Goal: Use online tool/utility

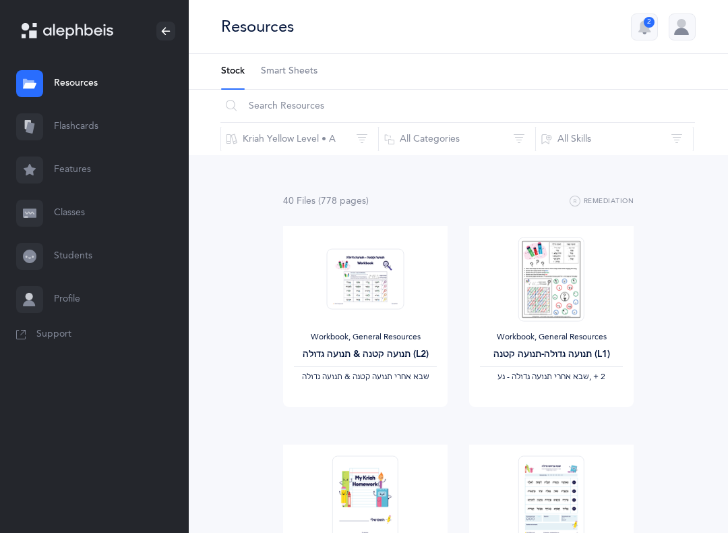
click at [49, 137] on link "Flashcards" at bounding box center [94, 126] width 189 height 43
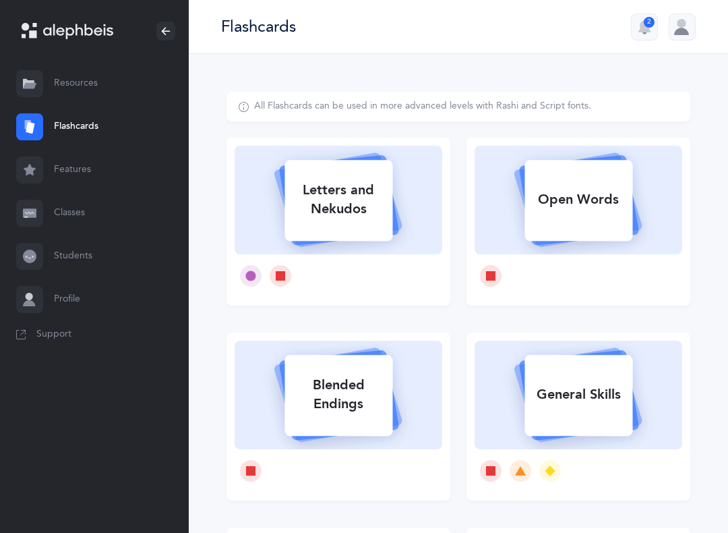
click at [367, 240] on rect at bounding box center [339, 200] width 108 height 81
select select
select select "single"
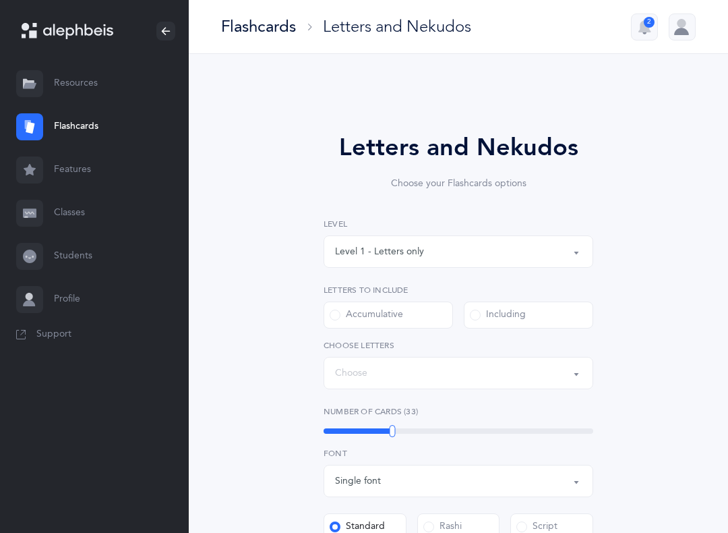
select select "27"
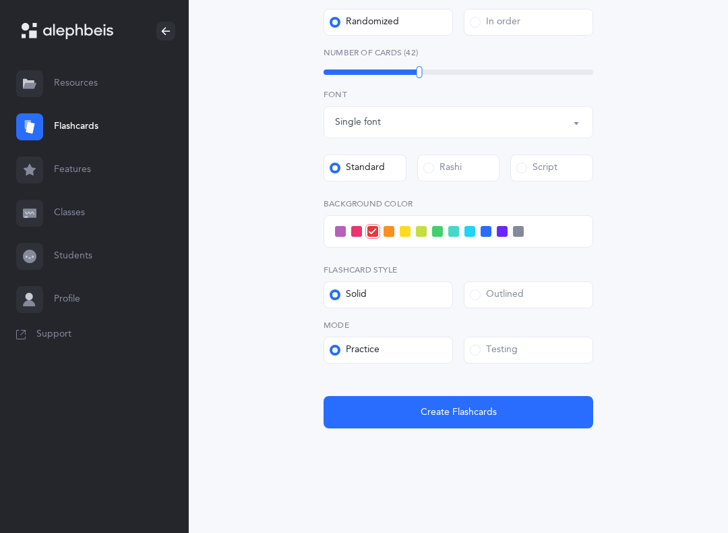
scroll to position [417, 0]
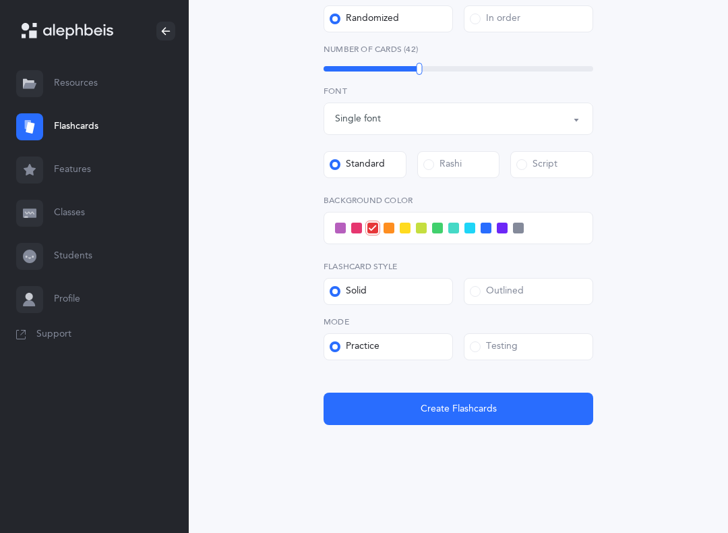
click at [469, 229] on span at bounding box center [470, 228] width 11 height 11
click at [0, 0] on input "checkbox" at bounding box center [0, 0] width 0 height 0
click at [391, 407] on button "Create Flashcards" at bounding box center [459, 409] width 270 height 32
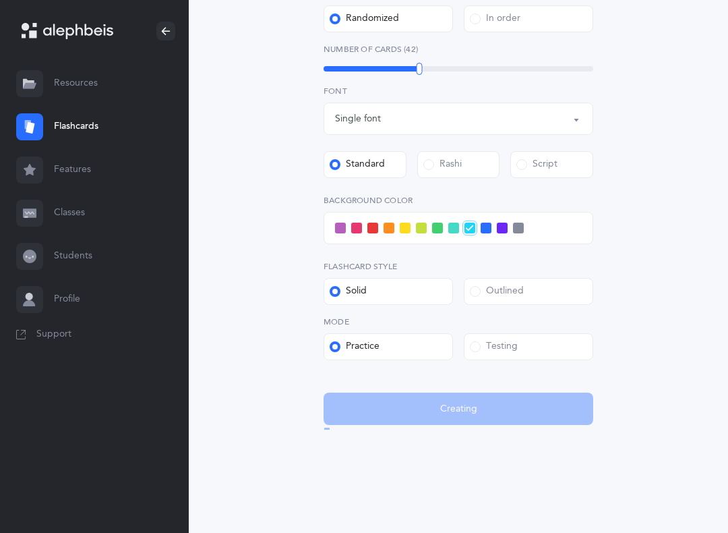
scroll to position [0, 0]
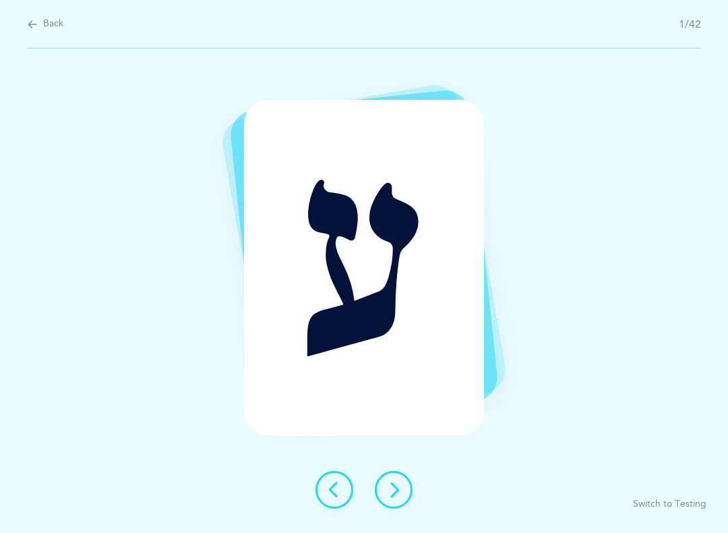
click at [398, 492] on icon at bounding box center [394, 490] width 16 height 16
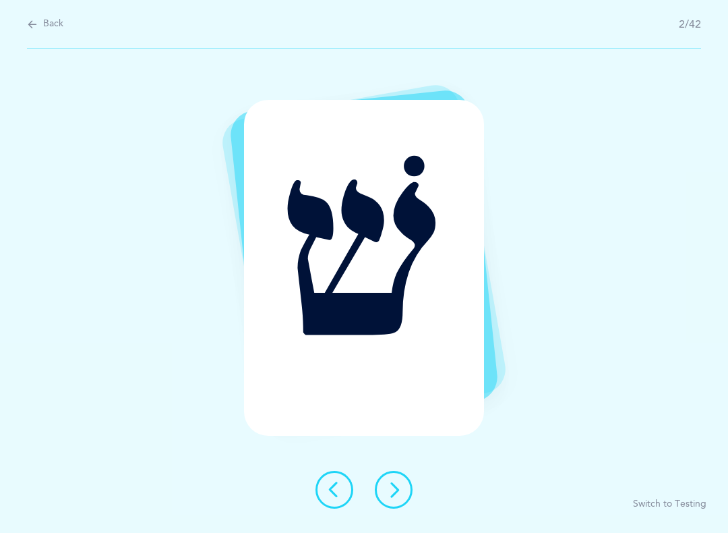
click at [400, 496] on icon at bounding box center [394, 490] width 16 height 16
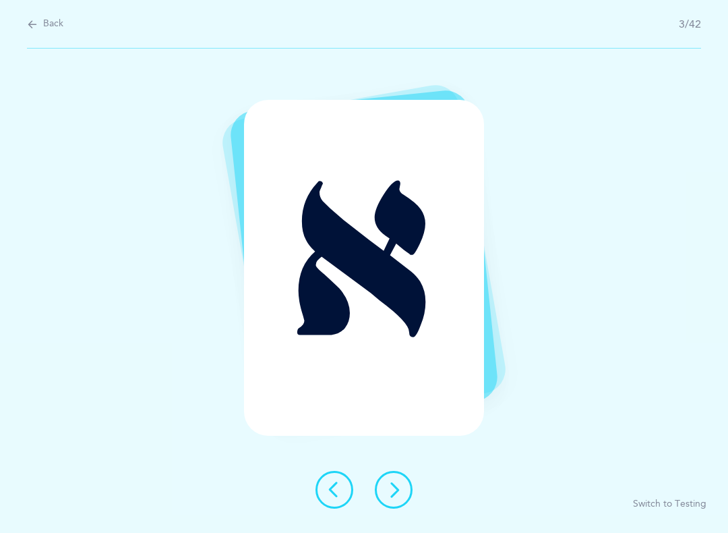
click at [392, 486] on icon at bounding box center [394, 490] width 16 height 16
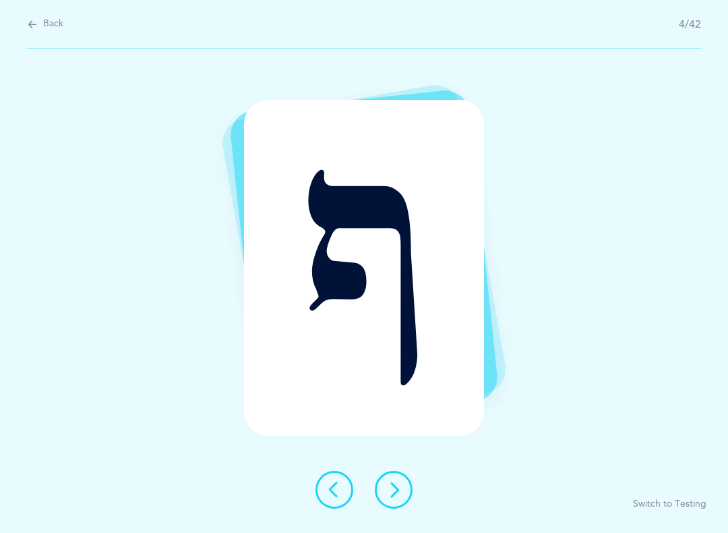
click at [396, 498] on button at bounding box center [394, 490] width 38 height 38
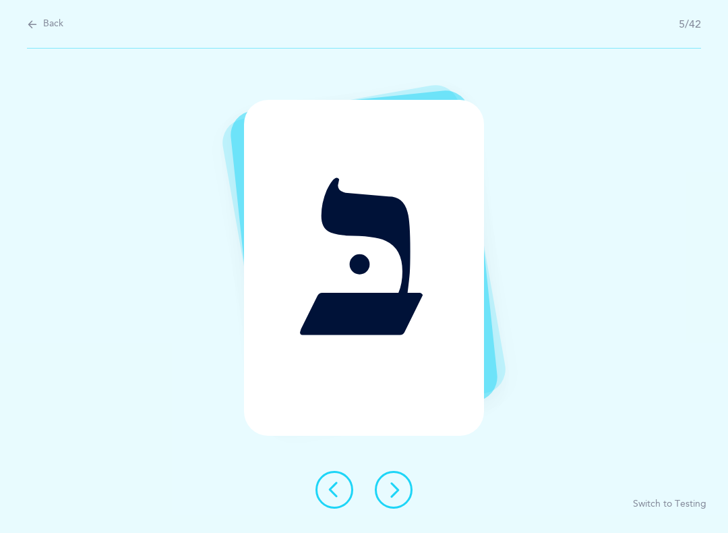
click at [398, 492] on icon at bounding box center [394, 490] width 16 height 16
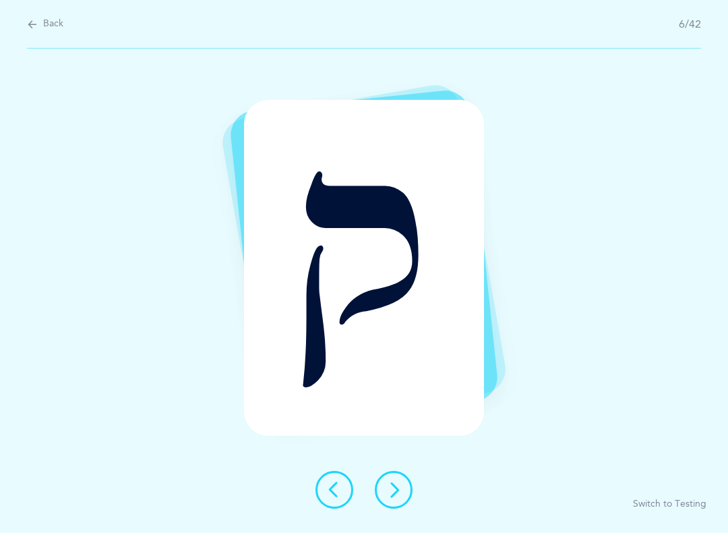
click at [401, 494] on icon at bounding box center [394, 490] width 16 height 16
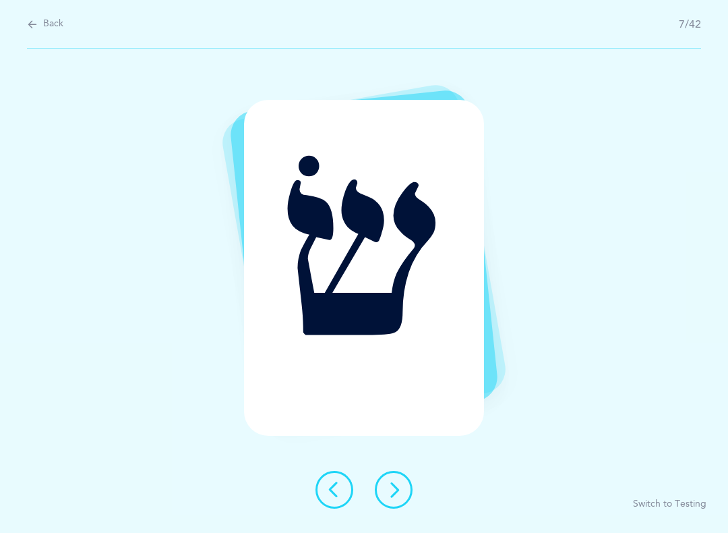
click at [396, 500] on button at bounding box center [394, 490] width 38 height 38
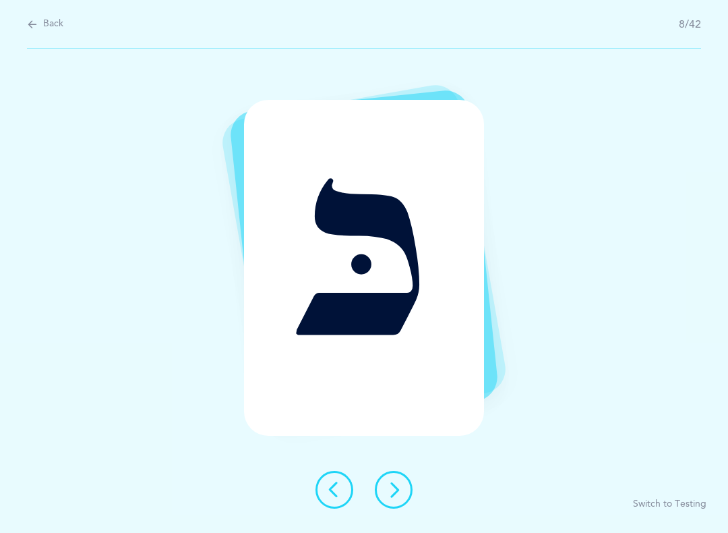
click at [396, 504] on button at bounding box center [394, 490] width 38 height 38
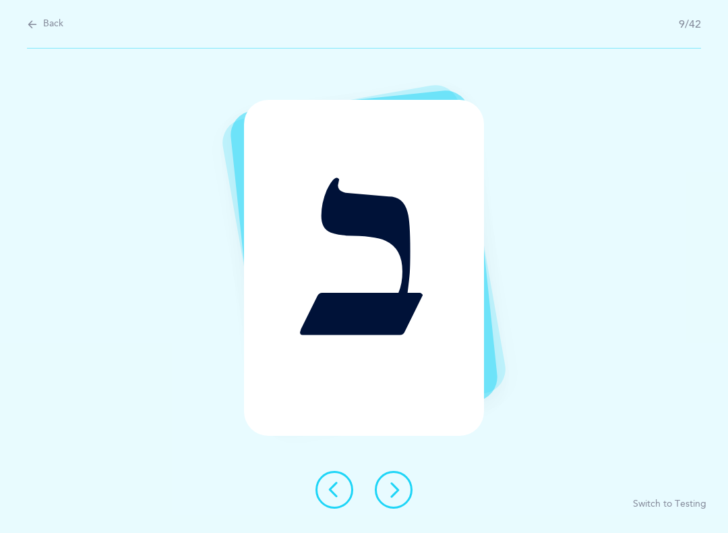
click at [387, 505] on button at bounding box center [394, 490] width 38 height 38
click at [386, 490] on icon at bounding box center [394, 490] width 16 height 16
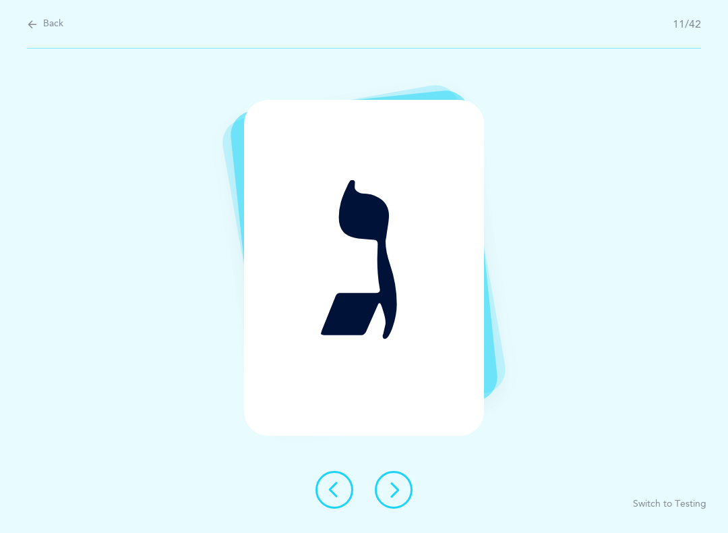
click at [396, 488] on icon at bounding box center [394, 490] width 16 height 16
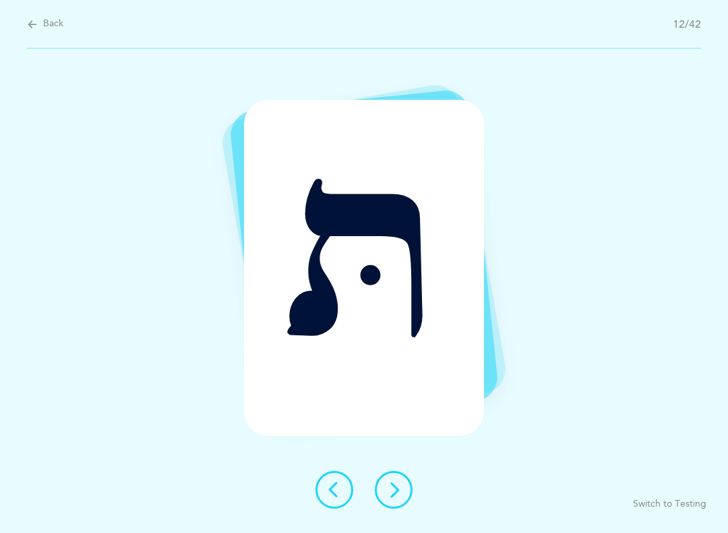
click at [396, 492] on icon at bounding box center [394, 490] width 16 height 16
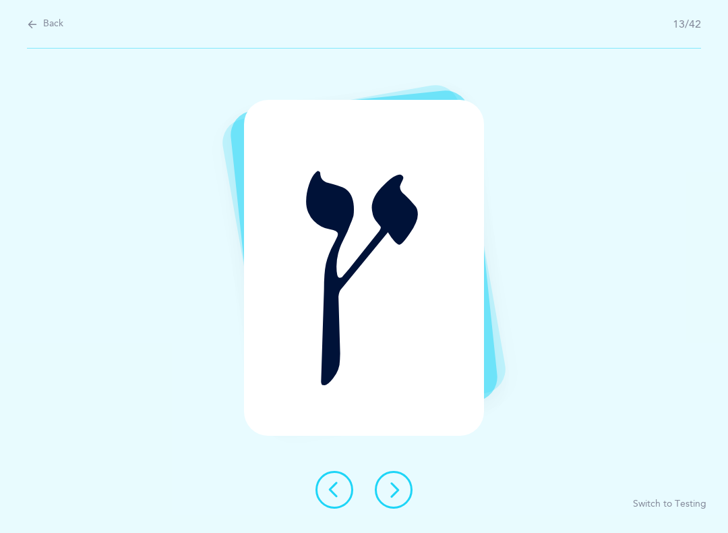
click at [394, 492] on icon at bounding box center [394, 490] width 16 height 16
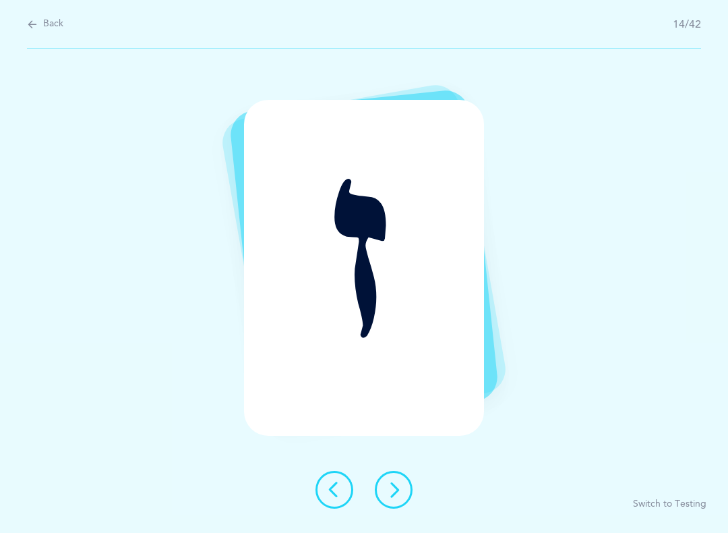
click at [398, 482] on icon at bounding box center [394, 490] width 16 height 16
click at [394, 486] on icon at bounding box center [394, 490] width 16 height 16
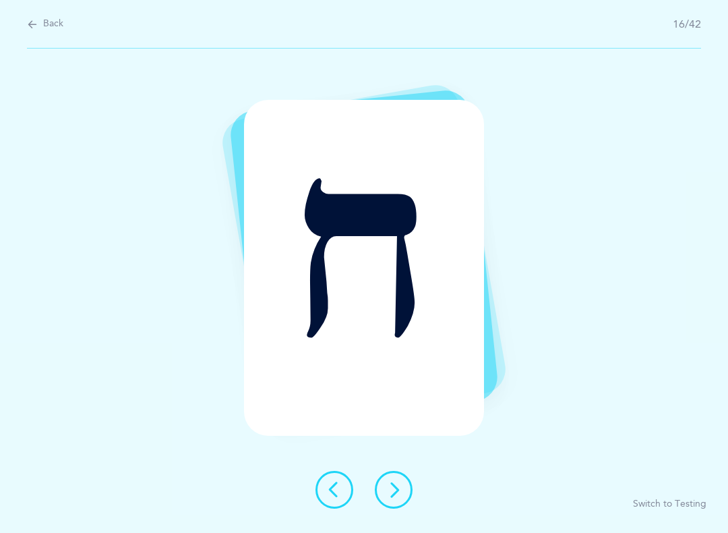
click at [400, 500] on button at bounding box center [394, 490] width 38 height 38
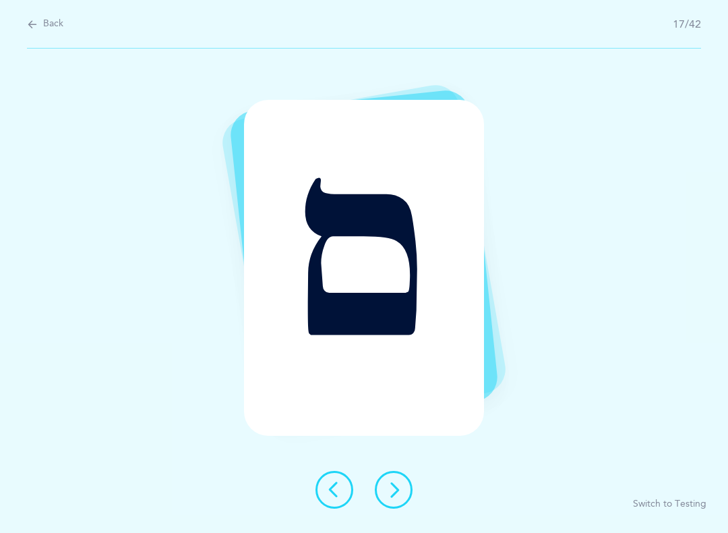
click at [397, 492] on icon at bounding box center [394, 490] width 16 height 16
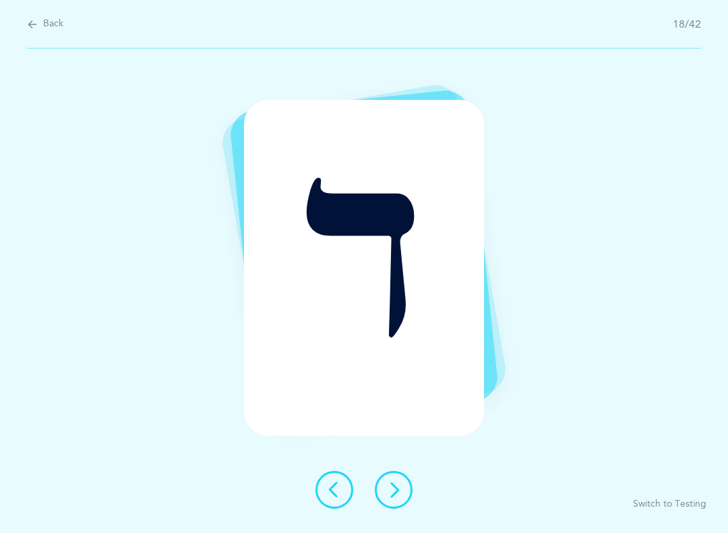
click at [404, 494] on button at bounding box center [394, 490] width 38 height 38
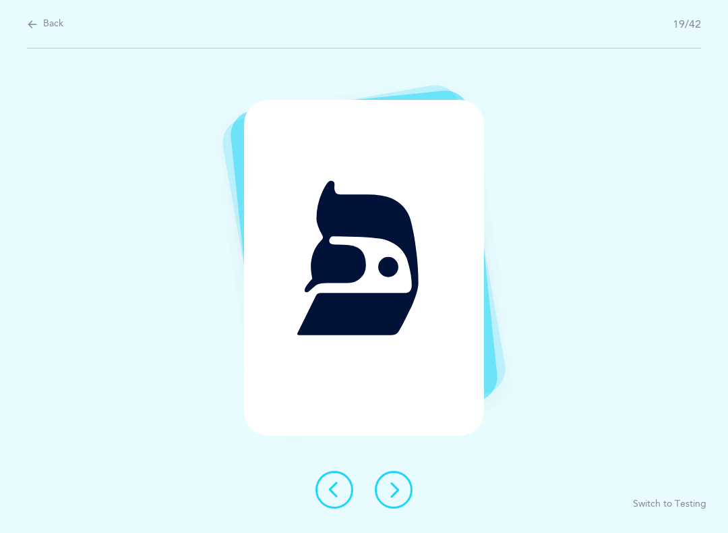
click at [406, 492] on button at bounding box center [394, 490] width 38 height 38
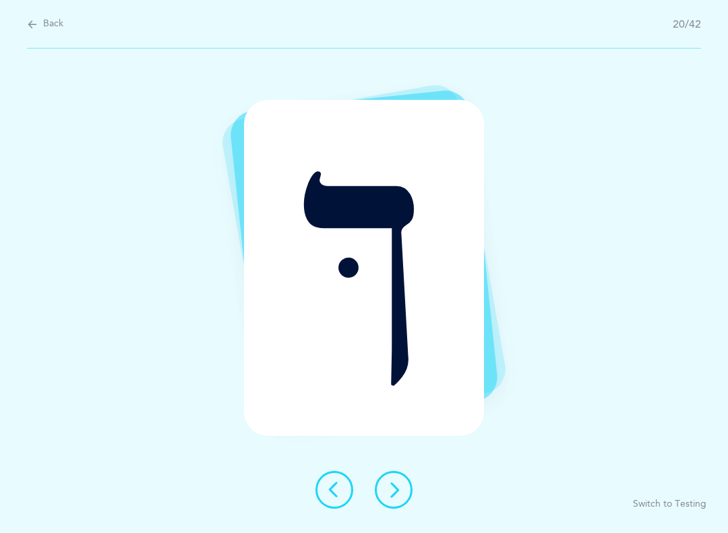
click at [399, 489] on icon at bounding box center [394, 490] width 16 height 16
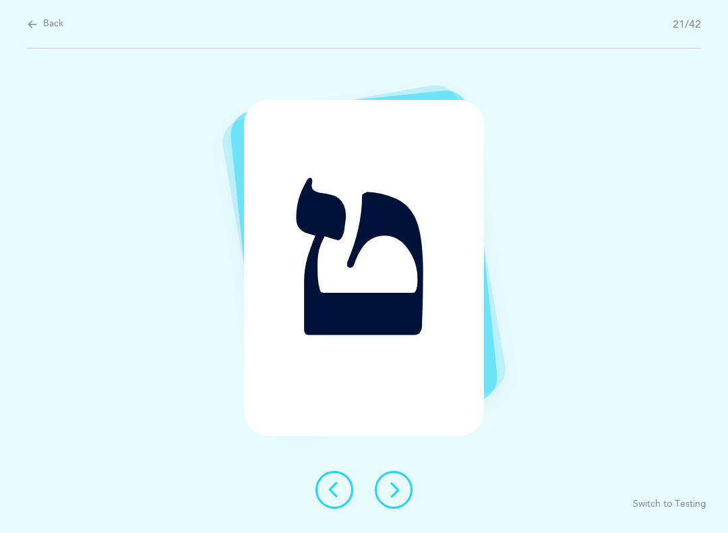
click at [405, 492] on button at bounding box center [394, 490] width 38 height 38
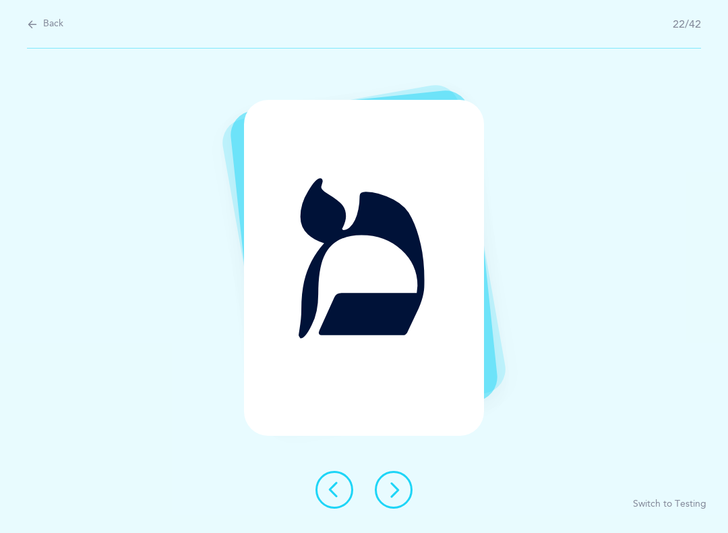
click at [405, 484] on button at bounding box center [394, 490] width 38 height 38
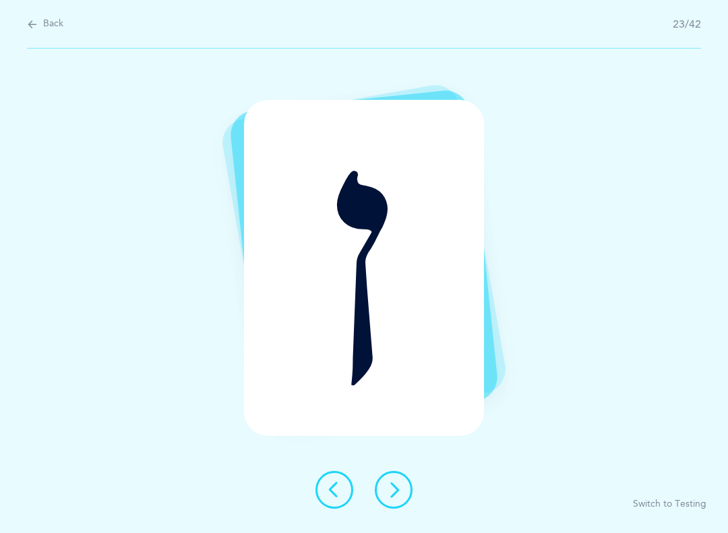
click at [412, 487] on button at bounding box center [394, 490] width 38 height 38
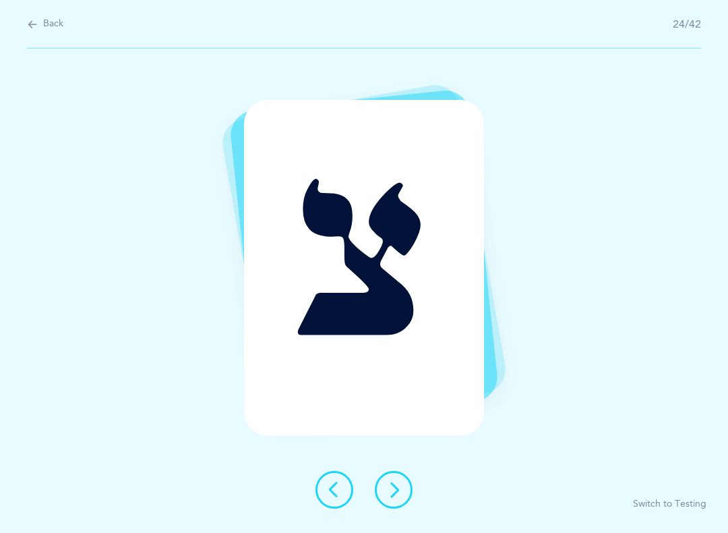
click at [397, 494] on icon at bounding box center [394, 490] width 16 height 16
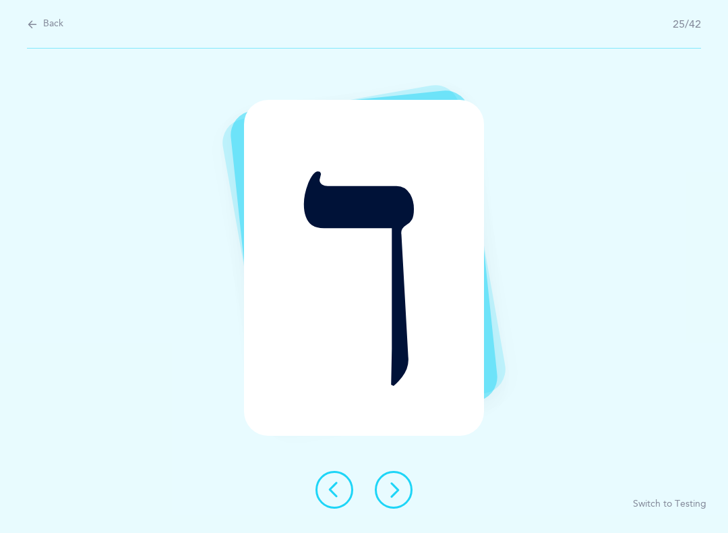
click at [407, 494] on button at bounding box center [394, 490] width 38 height 38
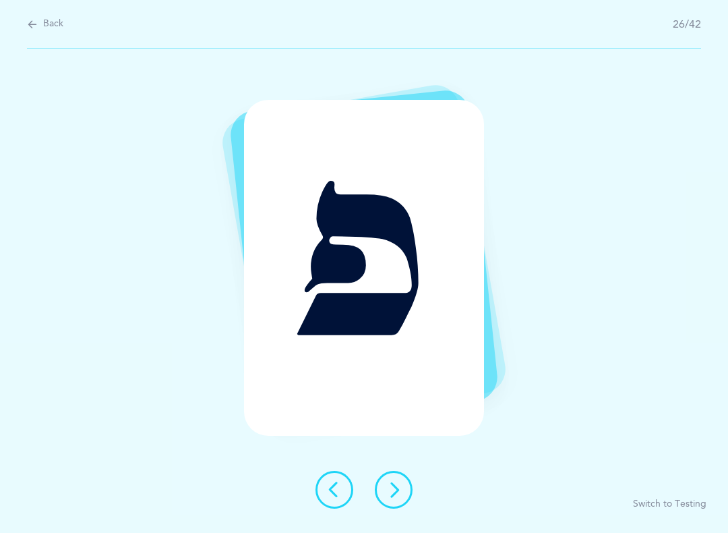
click at [396, 490] on icon at bounding box center [394, 490] width 16 height 16
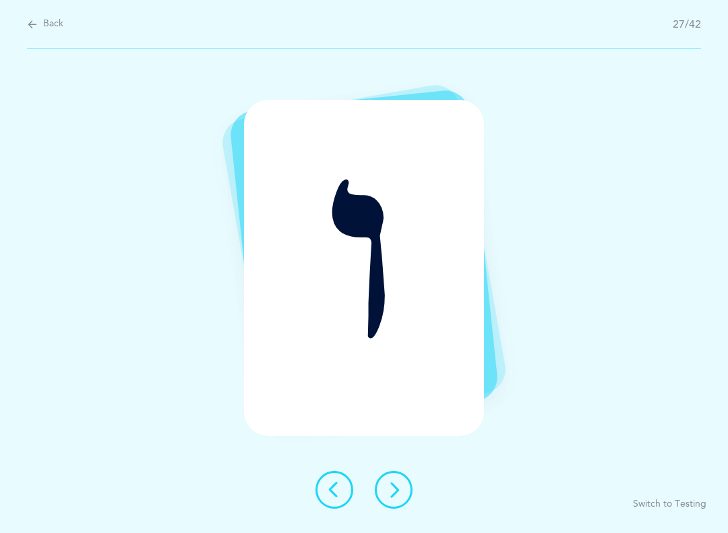
click at [407, 494] on button at bounding box center [394, 490] width 38 height 38
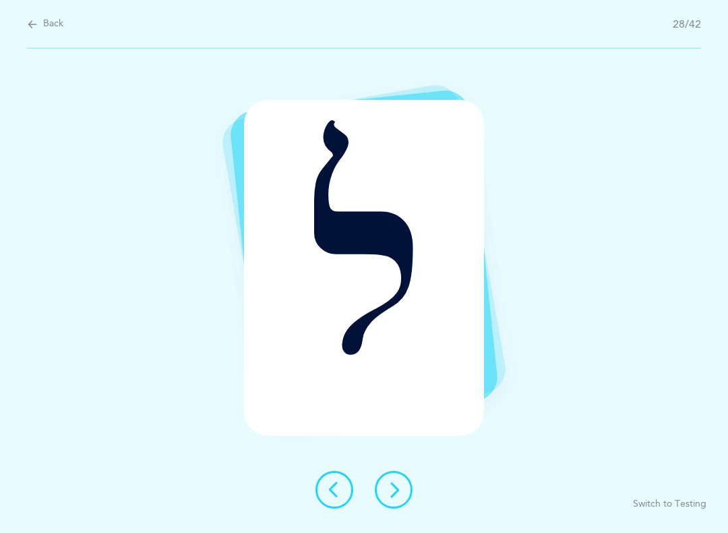
click at [412, 486] on button at bounding box center [394, 490] width 38 height 38
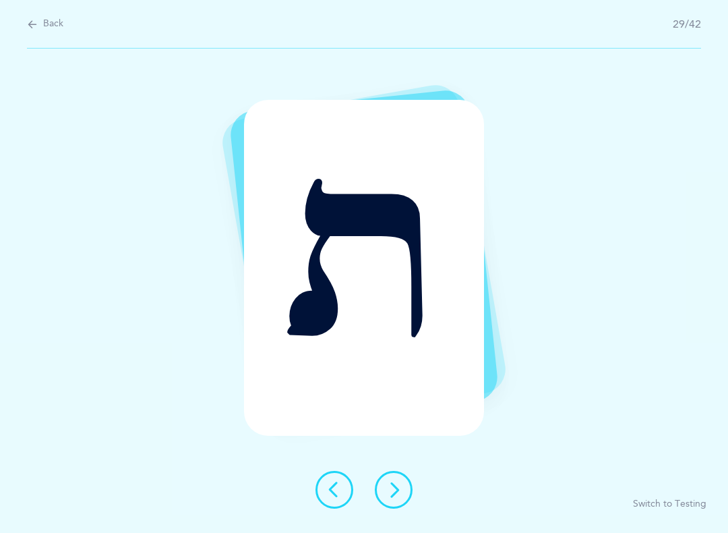
click at [407, 486] on button at bounding box center [394, 490] width 38 height 38
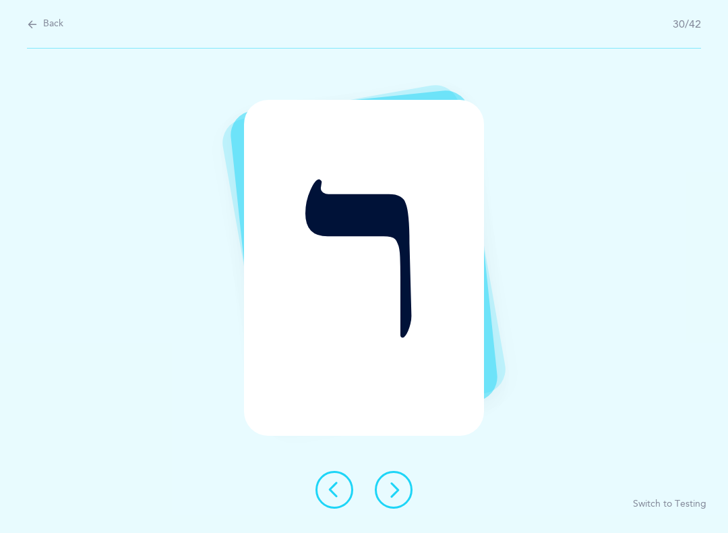
click at [406, 486] on button at bounding box center [394, 490] width 38 height 38
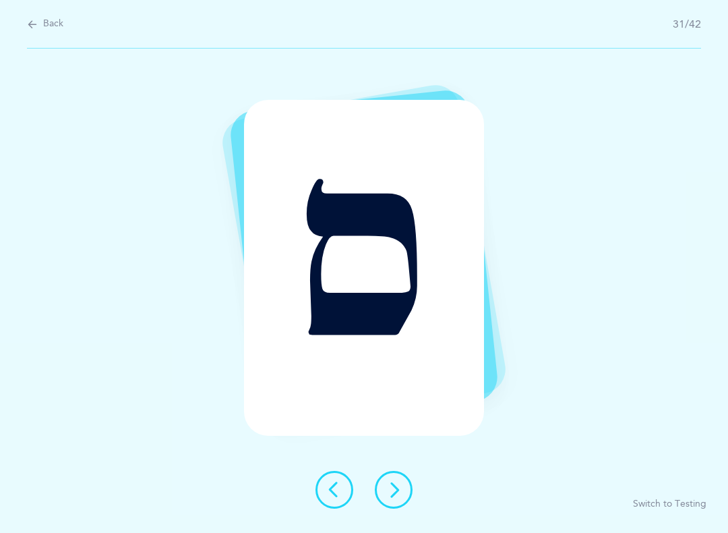
click at [407, 490] on button at bounding box center [394, 490] width 38 height 38
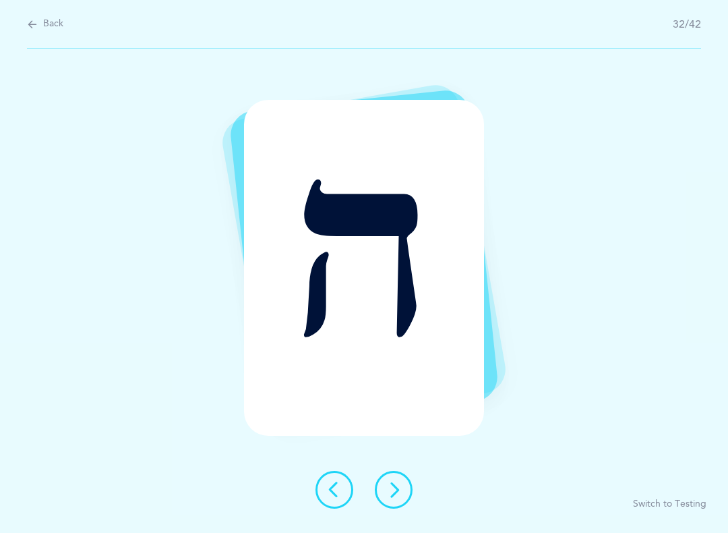
click at [401, 496] on icon at bounding box center [394, 490] width 16 height 16
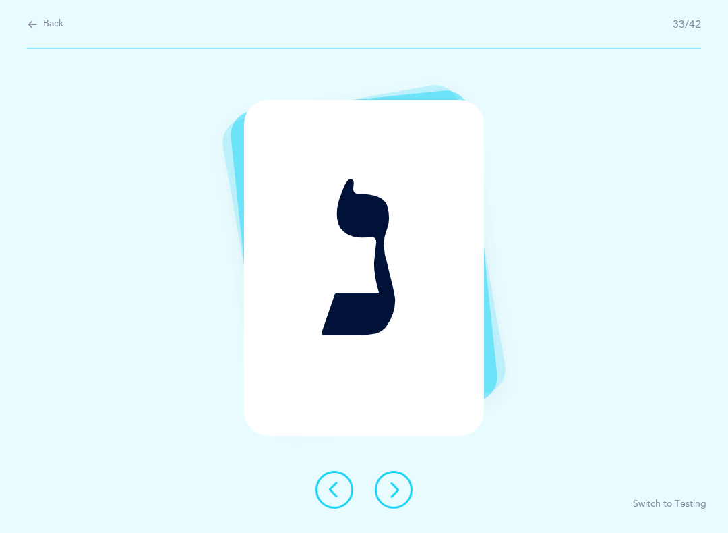
click at [404, 487] on button at bounding box center [394, 490] width 38 height 38
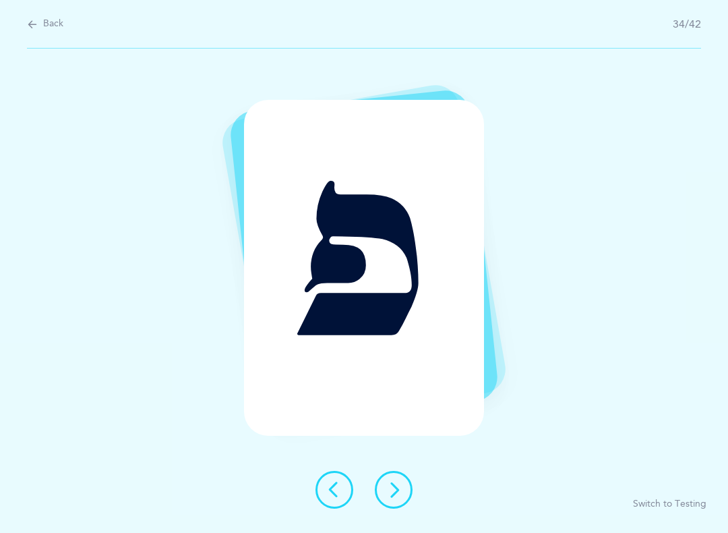
click at [398, 492] on icon at bounding box center [394, 490] width 16 height 16
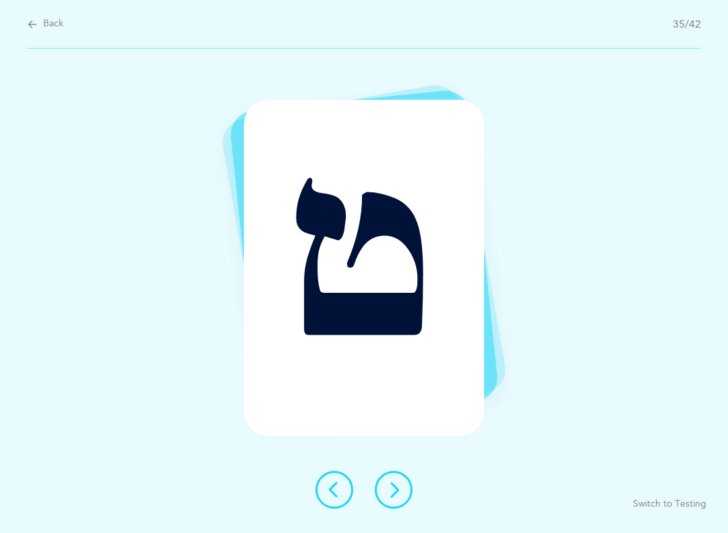
click at [393, 494] on icon at bounding box center [394, 490] width 16 height 16
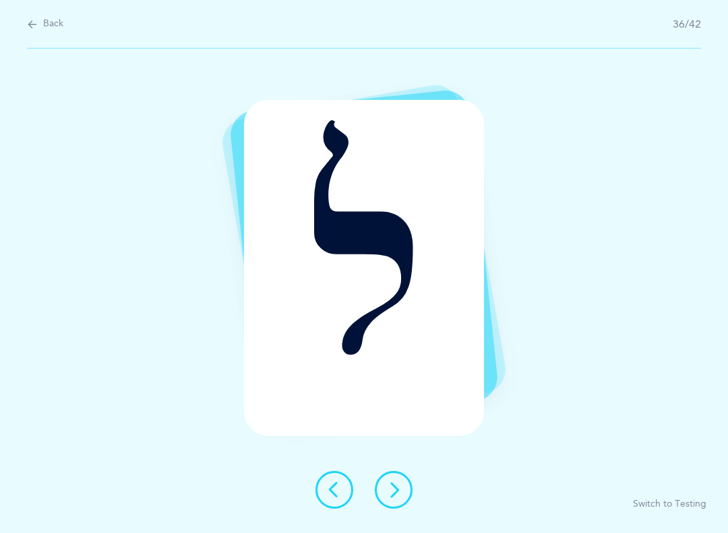
click at [382, 484] on button at bounding box center [394, 490] width 38 height 38
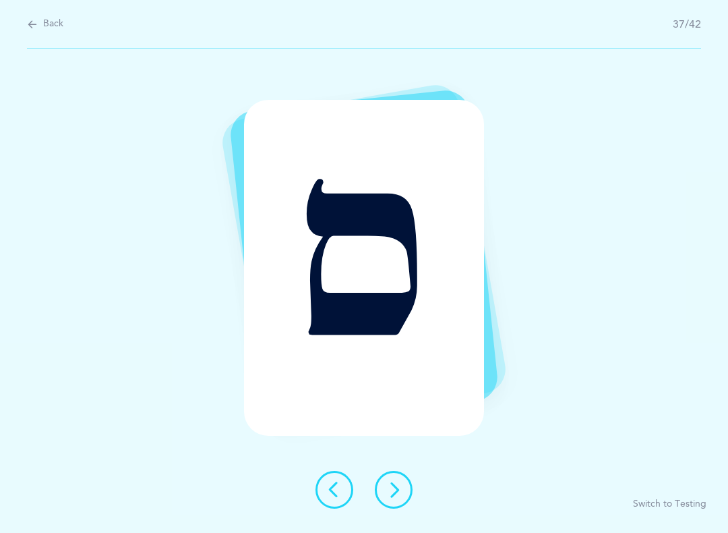
click at [396, 480] on button at bounding box center [394, 490] width 38 height 38
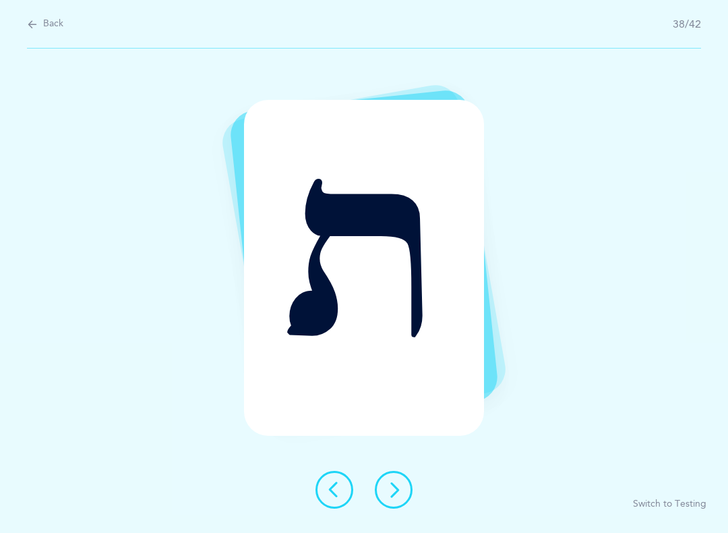
click at [391, 491] on icon at bounding box center [394, 490] width 16 height 16
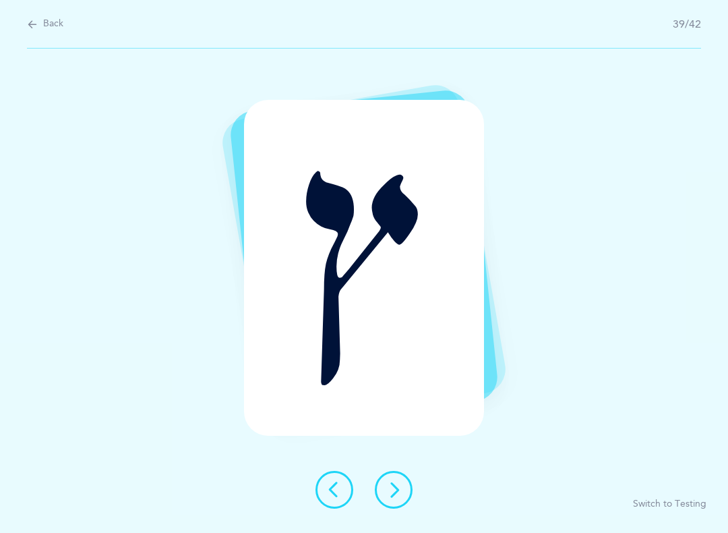
click at [397, 507] on button at bounding box center [394, 490] width 38 height 38
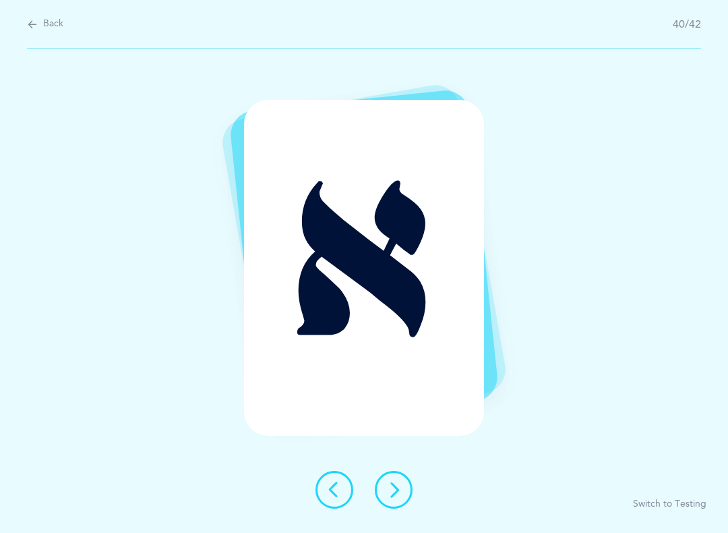
click at [399, 489] on icon at bounding box center [394, 490] width 16 height 16
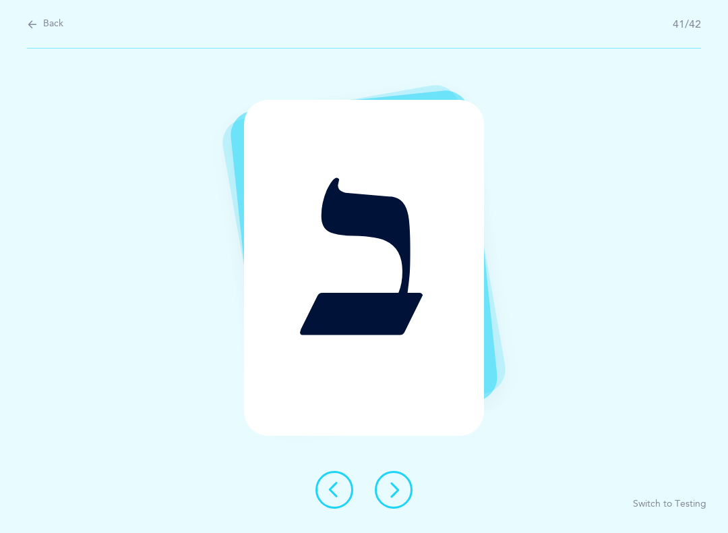
click at [393, 502] on button at bounding box center [394, 490] width 38 height 38
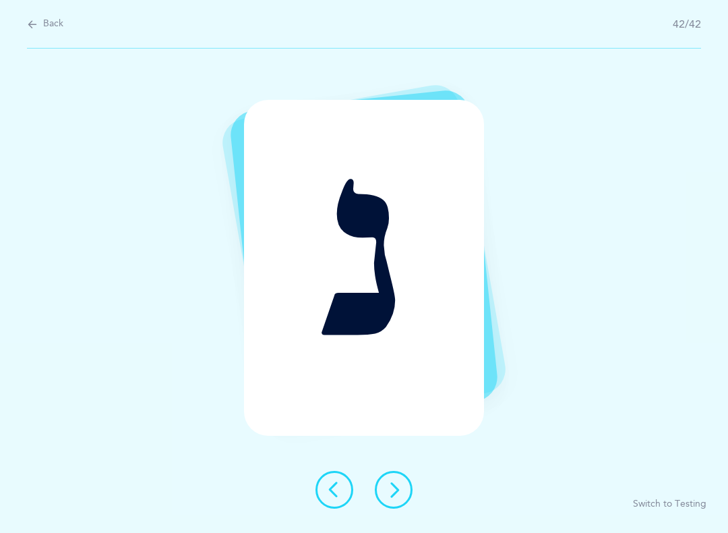
click at [401, 494] on icon at bounding box center [394, 490] width 16 height 16
